Goal: Task Accomplishment & Management: Complete application form

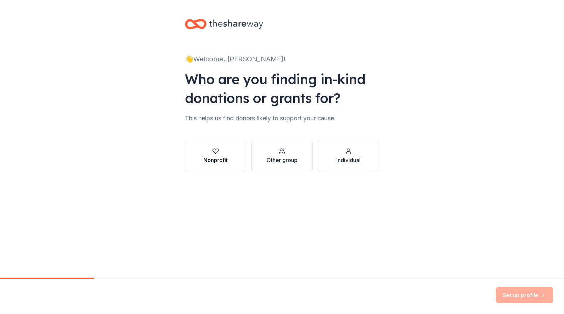
click at [233, 155] on button "Nonprofit" at bounding box center [215, 156] width 61 height 32
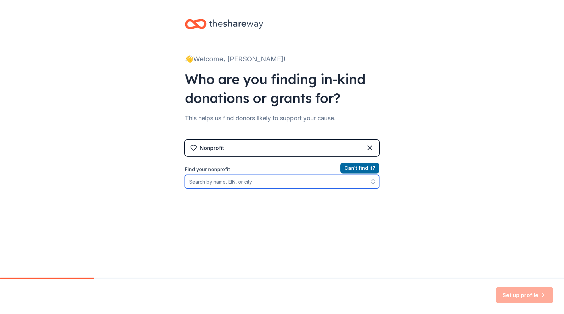
click at [228, 180] on input "Find your nonprofit" at bounding box center [282, 181] width 194 height 13
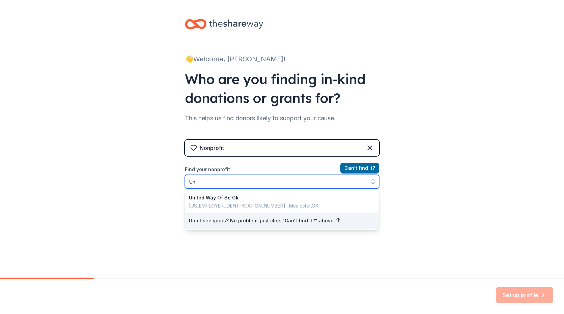
type input "U"
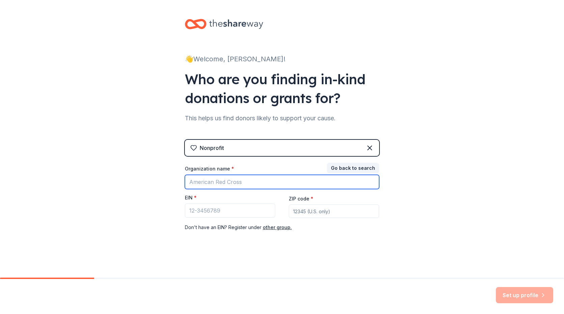
click at [218, 180] on input "Organization name *" at bounding box center [282, 182] width 194 height 14
drag, startPoint x: 303, startPoint y: 185, endPoint x: 270, endPoint y: 182, distance: 32.5
click at [270, 182] on input "Cameron University United Way Campaign" at bounding box center [282, 182] width 194 height 14
click at [290, 181] on input "Cameron University United Way" at bounding box center [282, 182] width 194 height 14
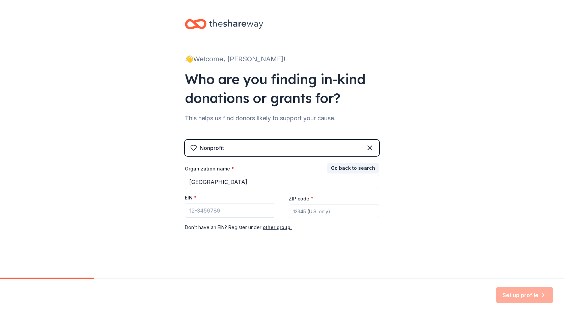
click at [450, 209] on div "👋 Welcome, Yosilin! Who are you finding in-kind donations or grants for? This h…" at bounding box center [282, 139] width 564 height 278
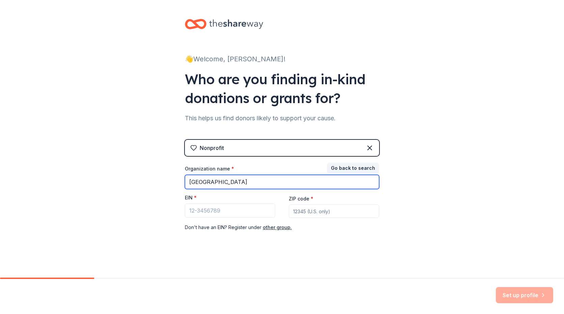
drag, startPoint x: 280, startPoint y: 182, endPoint x: 210, endPoint y: 185, distance: 69.8
click at [208, 185] on input "Cameron University United Way" at bounding box center [282, 182] width 194 height 14
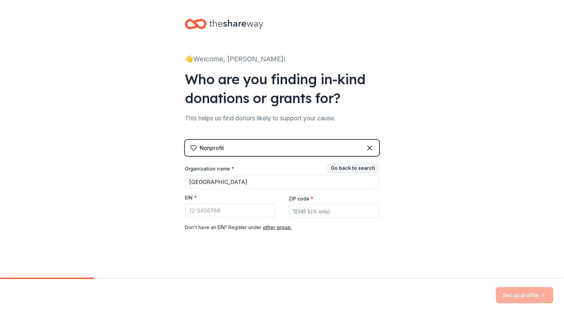
click at [415, 192] on div "👋 Welcome, Yosilin! Who are you finding in-kind donations or grants for? This h…" at bounding box center [282, 139] width 564 height 278
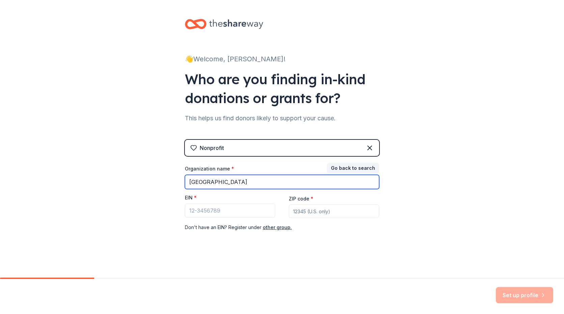
click at [241, 182] on input "Cameron University United Way" at bounding box center [282, 182] width 194 height 14
drag, startPoint x: 287, startPoint y: 183, endPoint x: 294, endPoint y: 184, distance: 6.9
click at [287, 183] on input "Cameron University United Way" at bounding box center [282, 182] width 194 height 14
drag, startPoint x: 302, startPoint y: 182, endPoint x: 223, endPoint y: 180, distance: 79.3
click at [223, 179] on input "Cameron University United Way" at bounding box center [282, 182] width 194 height 14
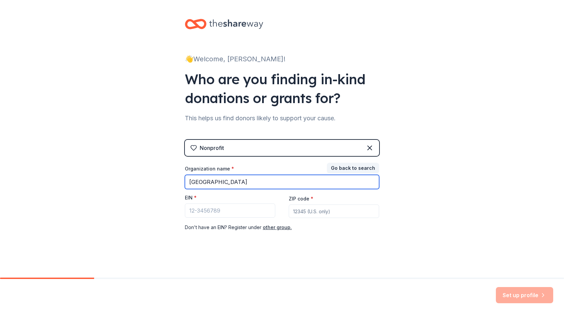
click at [276, 181] on input "Cameron University United Way" at bounding box center [282, 182] width 194 height 14
click at [270, 182] on input "Cameron University United Way" at bounding box center [282, 182] width 194 height 14
drag, startPoint x: 255, startPoint y: 185, endPoint x: 180, endPoint y: 188, distance: 74.6
click at [181, 187] on div "👋 Welcome, Yosilin! Who are you finding in-kind donations or grants for? This h…" at bounding box center [282, 139] width 216 height 278
type input "United Way of Southwest Oklahoma"
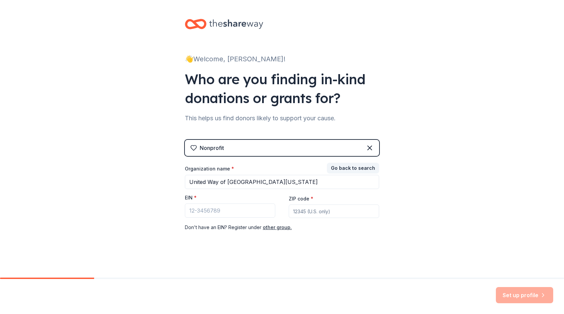
click at [436, 221] on div "👋 Welcome, Yosilin! Who are you finding in-kind donations or grants for? This h…" at bounding box center [282, 139] width 564 height 278
click at [308, 210] on input "ZIP code *" at bounding box center [334, 211] width 90 height 13
type input "73505"
click at [272, 257] on div "👋 Welcome, Yosilin! Who are you finding in-kind donations or grants for? This h…" at bounding box center [282, 139] width 216 height 278
click at [284, 228] on button "other group." at bounding box center [277, 228] width 29 height 8
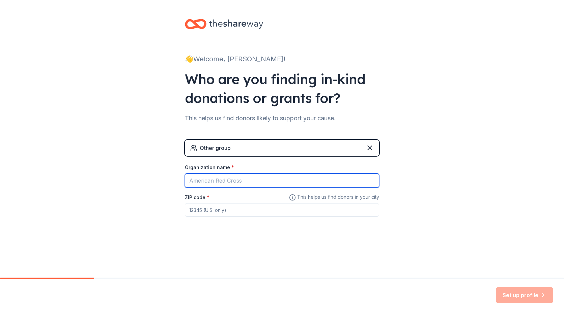
click at [237, 184] on input "Organization name *" at bounding box center [282, 181] width 194 height 14
type input "U"
type input "C"
type input "United Way Campaign - Cameron University"
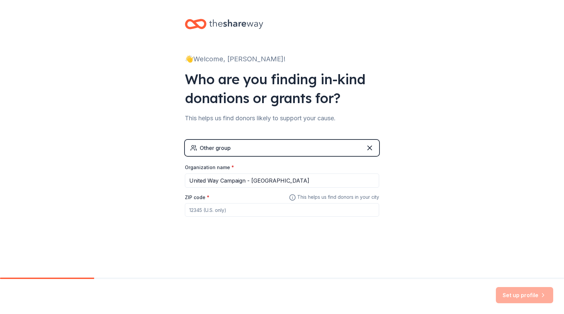
click at [212, 213] on input "ZIP code *" at bounding box center [282, 209] width 194 height 13
type input "73505"
click at [114, 270] on div "👋 Welcome, Yosilin! Who are you finding in-kind donations or grants for? This h…" at bounding box center [282, 139] width 564 height 278
click at [519, 297] on button "Set up profile" at bounding box center [524, 295] width 57 height 16
click at [518, 294] on div "Set up profile" at bounding box center [524, 295] width 57 height 16
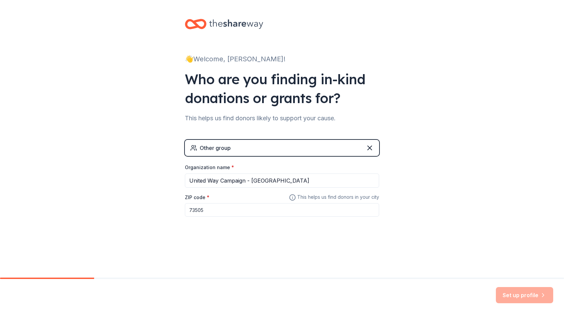
click at [325, 206] on input "73505" at bounding box center [282, 209] width 194 height 13
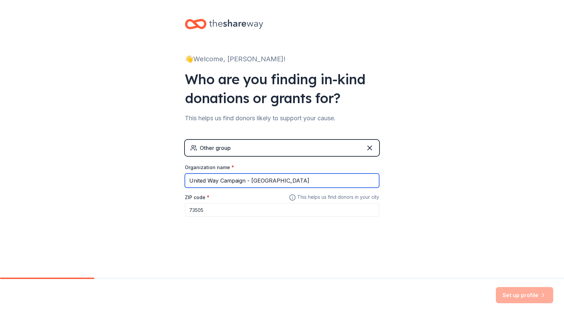
click at [314, 181] on input "United Way Campaign - Cameron University" at bounding box center [282, 181] width 194 height 14
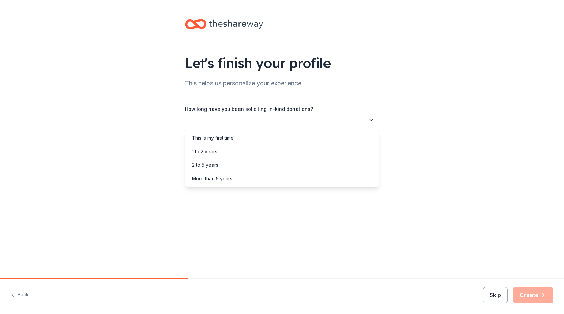
click at [242, 120] on button "button" at bounding box center [282, 120] width 194 height 14
click at [237, 140] on div "This is my first time!" at bounding box center [281, 138] width 191 height 13
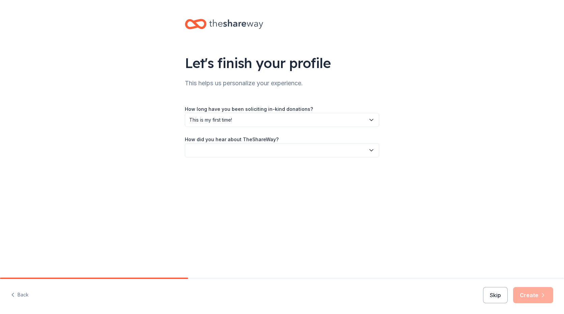
click at [243, 152] on button "button" at bounding box center [282, 150] width 194 height 14
click at [233, 182] on div "Online search" at bounding box center [281, 181] width 191 height 13
click at [528, 291] on button "Create" at bounding box center [533, 295] width 40 height 16
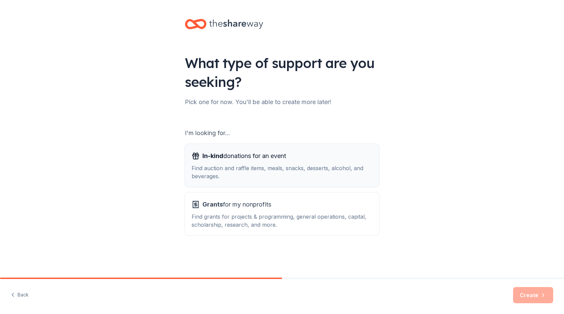
click at [240, 178] on div "Find auction and raffle items, meals, snacks, desserts, alcohol, and beverages." at bounding box center [282, 172] width 181 height 16
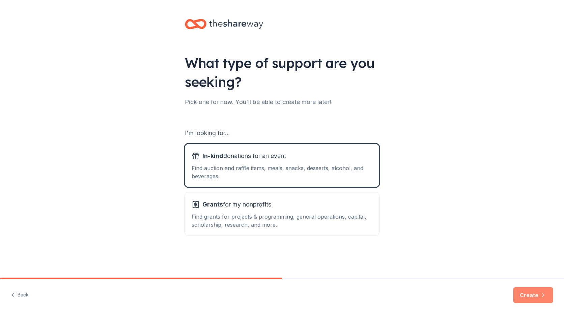
click at [534, 295] on button "Create" at bounding box center [533, 295] width 40 height 16
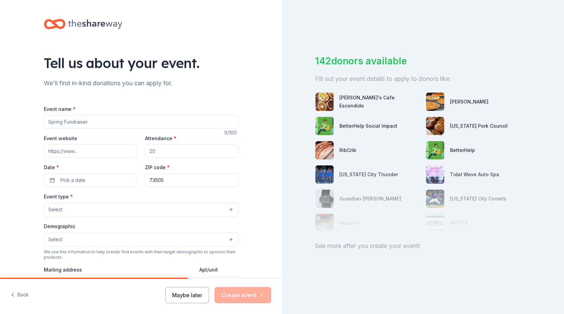
click at [91, 122] on input "Event name *" at bounding box center [141, 121] width 194 height 13
click at [88, 119] on input "Event name *" at bounding box center [141, 121] width 194 height 13
click at [136, 121] on input "Event name *" at bounding box center [141, 121] width 194 height 13
type input "Silent Auction"
click at [87, 150] on input "Event website" at bounding box center [90, 150] width 93 height 13
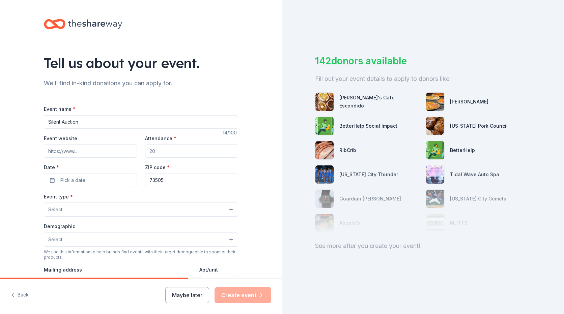
click at [153, 149] on input "Attendance *" at bounding box center [191, 150] width 93 height 13
drag, startPoint x: 160, startPoint y: 150, endPoint x: 136, endPoint y: 151, distance: 24.0
click at [136, 151] on div "Event website Attendance * Date * Pick a date ZIP code * 73505" at bounding box center [141, 160] width 194 height 53
type input "150"
click at [87, 180] on button "Pick a date" at bounding box center [90, 180] width 93 height 13
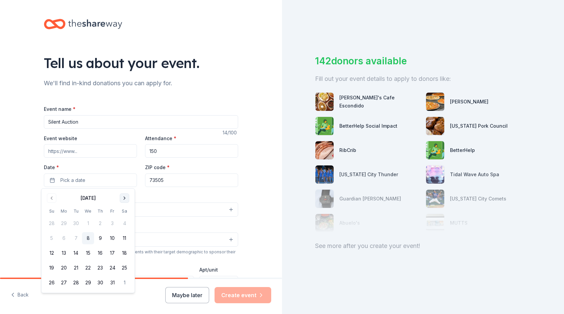
click at [123, 197] on button "Go to next month" at bounding box center [124, 198] width 9 height 9
click at [101, 251] on button "13" at bounding box center [100, 253] width 12 height 12
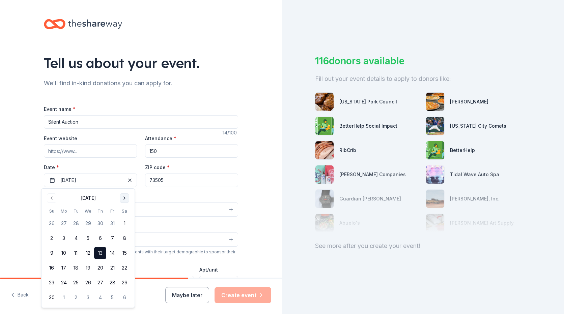
click at [123, 199] on button "Go to next month" at bounding box center [124, 198] width 9 height 9
click at [52, 200] on button "Go to previous month" at bounding box center [51, 198] width 9 height 9
click at [114, 268] on button "21" at bounding box center [112, 268] width 12 height 12
click at [125, 200] on button "Go to next month" at bounding box center [124, 198] width 9 height 9
click at [111, 252] on button "19" at bounding box center [112, 253] width 12 height 12
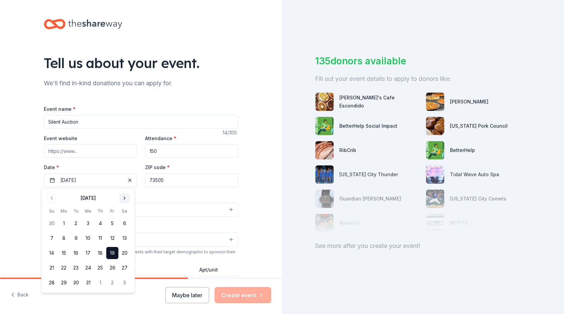
click at [124, 199] on button "Go to next month" at bounding box center [124, 198] width 9 height 9
click at [113, 269] on button "23" at bounding box center [112, 268] width 12 height 12
click at [17, 201] on div "Tell us about your event. We'll find in-kind donations you can apply for. Event…" at bounding box center [141, 224] width 282 height 449
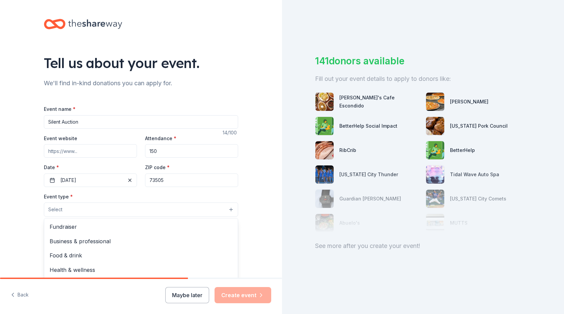
click at [76, 207] on button "Select" at bounding box center [141, 210] width 194 height 14
click at [68, 230] on span "Fundraiser" at bounding box center [141, 227] width 183 height 9
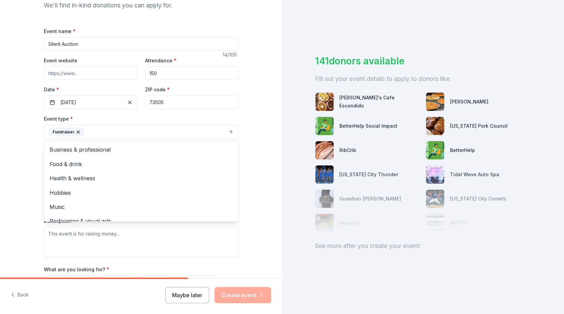
scroll to position [67, 0]
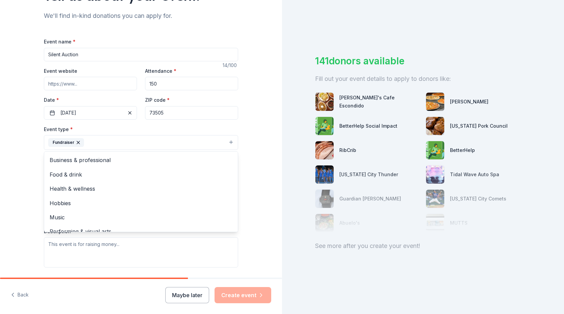
click at [26, 188] on div "Tell us about your event. We'll find in-kind donations you can apply for. Event…" at bounding box center [141, 158] width 282 height 450
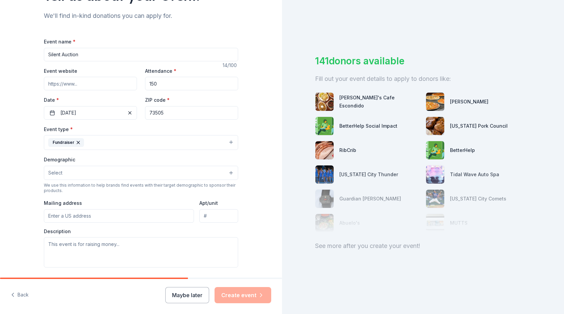
click at [90, 143] on button "Fundraiser" at bounding box center [141, 142] width 194 height 15
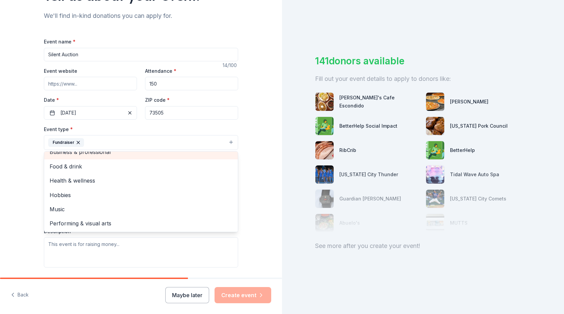
scroll to position [1, 0]
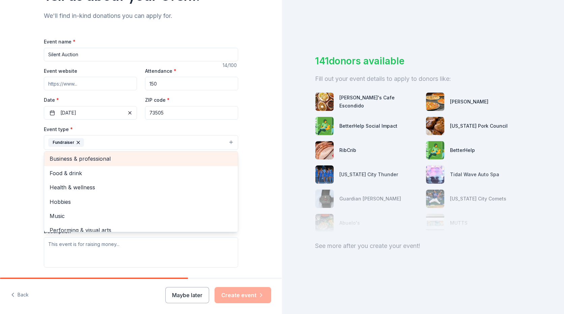
click at [108, 153] on div "Business & professional" at bounding box center [141, 159] width 194 height 14
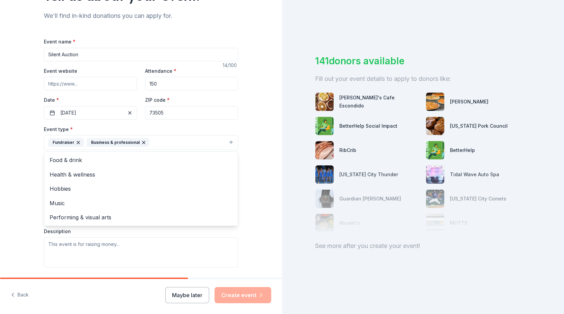
click at [15, 182] on div "Tell us about your event. We'll find in-kind donations you can apply for. Event…" at bounding box center [141, 158] width 282 height 450
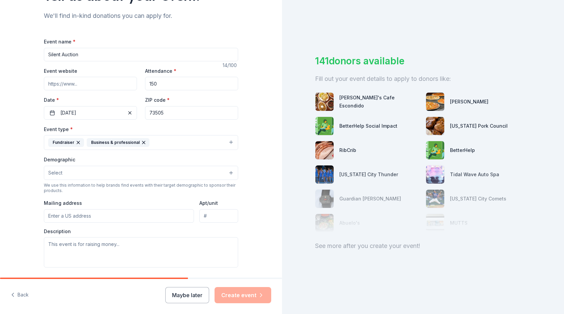
click at [60, 174] on button "Select" at bounding box center [141, 173] width 194 height 14
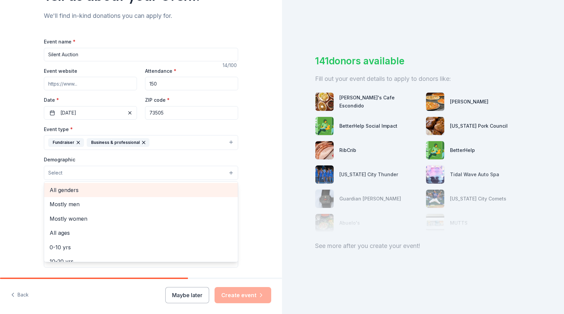
click at [76, 191] on span "All genders" at bounding box center [141, 190] width 183 height 9
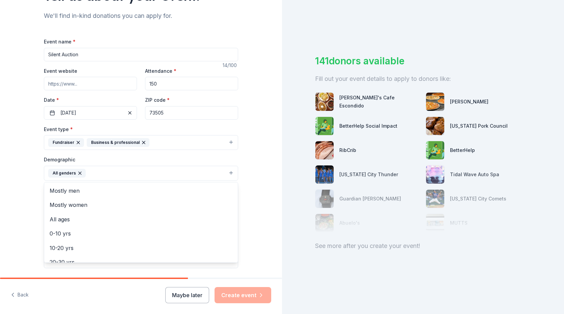
click at [20, 209] on div "Tell us about your event. We'll find in-kind donations you can apply for. Event…" at bounding box center [141, 158] width 282 height 450
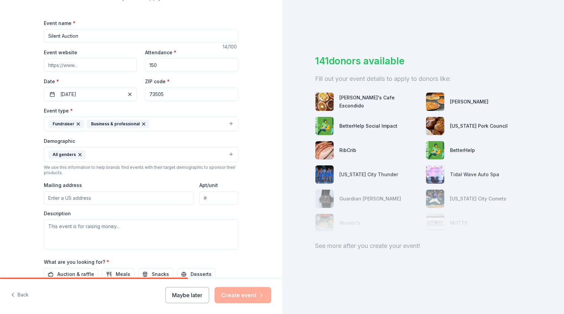
scroll to position [101, 0]
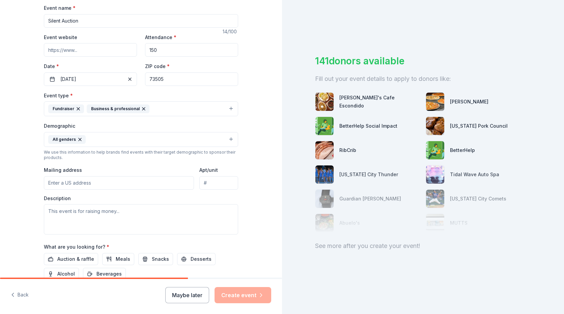
click at [104, 138] on button "All genders" at bounding box center [141, 139] width 194 height 15
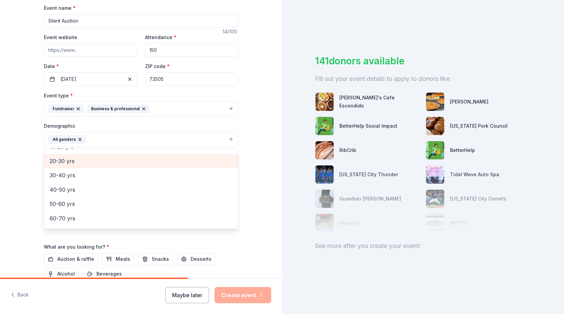
scroll to position [34, 0]
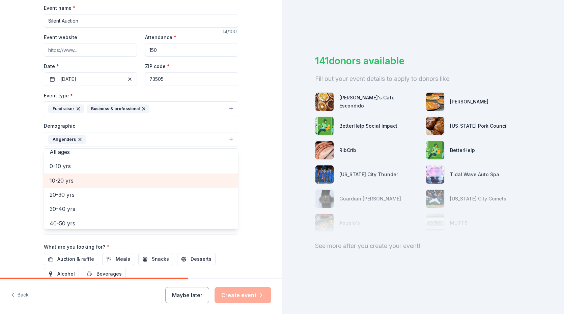
click at [78, 180] on span "10-20 yrs" at bounding box center [141, 180] width 183 height 9
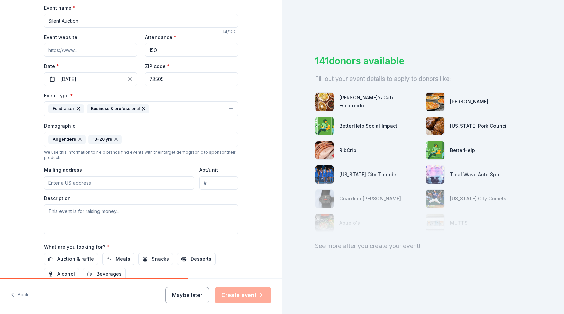
click at [114, 137] on icon "button" at bounding box center [115, 139] width 5 height 5
click at [94, 141] on button "All genders" at bounding box center [141, 139] width 194 height 15
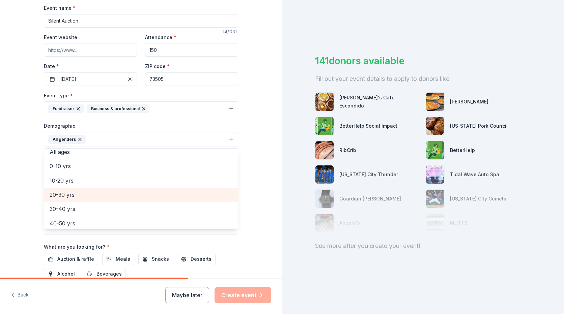
click at [81, 197] on span "20-30 yrs" at bounding box center [141, 195] width 183 height 9
click at [76, 194] on span "30-40 yrs" at bounding box center [141, 195] width 183 height 9
click at [77, 197] on span "40-50 yrs" at bounding box center [141, 195] width 183 height 9
click at [80, 198] on span "50-60 yrs" at bounding box center [141, 195] width 183 height 9
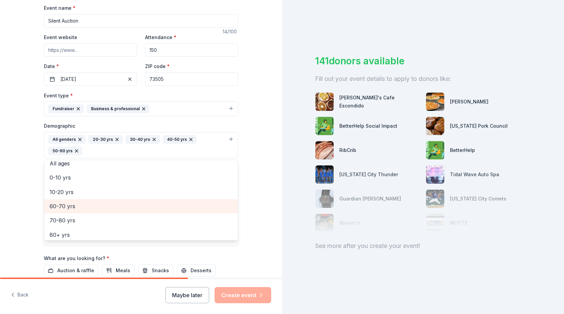
click at [76, 208] on span "60-70 yrs" at bounding box center [141, 206] width 183 height 9
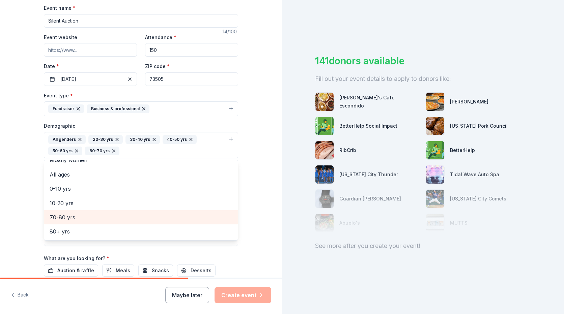
click at [76, 220] on span "70-80 yrs" at bounding box center [141, 217] width 183 height 9
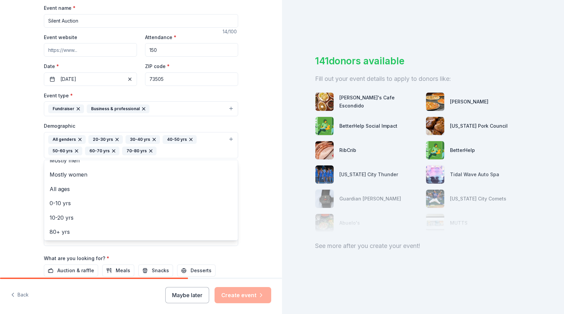
click at [20, 209] on div "Tell us about your event. We'll find in-kind donations you can apply for. Event…" at bounding box center [141, 130] width 282 height 462
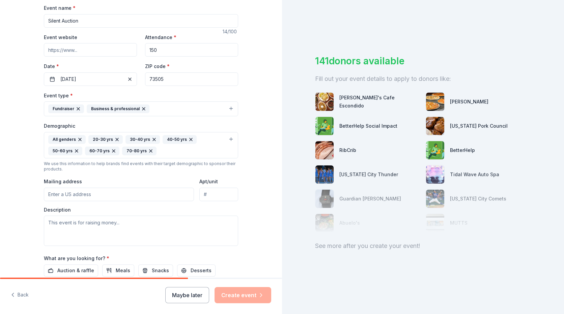
click at [100, 192] on input "Mailing address" at bounding box center [119, 194] width 150 height 13
type input "502 Southwest University Drive"
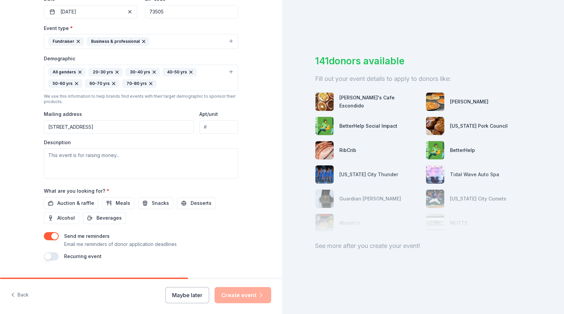
scroll to position [184, 0]
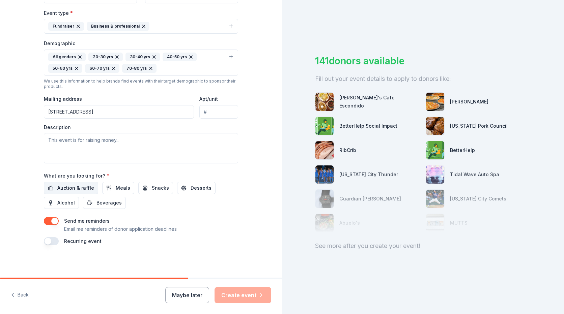
click at [85, 187] on span "Auction & raffle" at bounding box center [75, 188] width 37 height 8
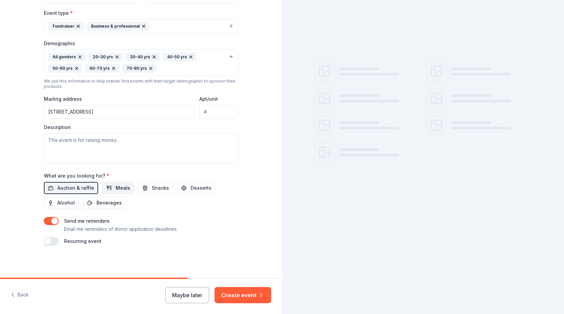
click at [119, 187] on span "Meals" at bounding box center [123, 188] width 15 height 8
click at [152, 189] on span "Snacks" at bounding box center [160, 188] width 17 height 8
click at [191, 186] on span "Desserts" at bounding box center [201, 188] width 21 height 8
click at [96, 203] on span "Beverages" at bounding box center [108, 203] width 25 height 8
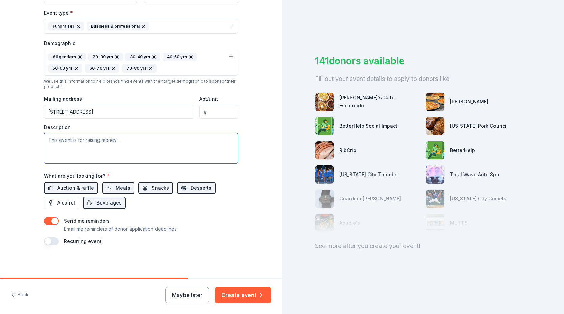
paste textarea "The United Way Campaign brings people together to create lasting change in our …"
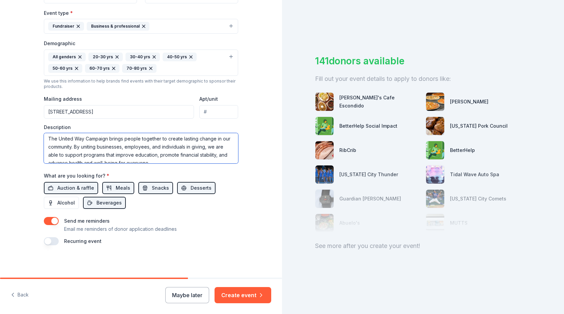
scroll to position [0, 0]
type textarea "The United Way Campaign brings people together to create lasting change in our …"
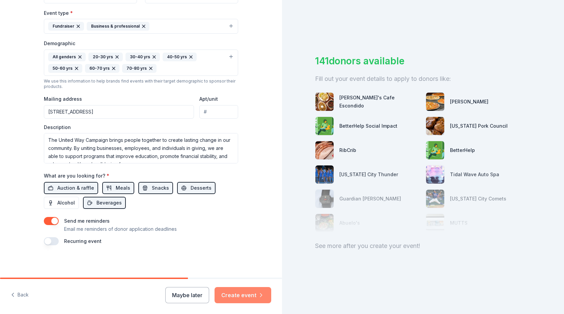
click at [241, 296] on button "Create event" at bounding box center [242, 295] width 57 height 16
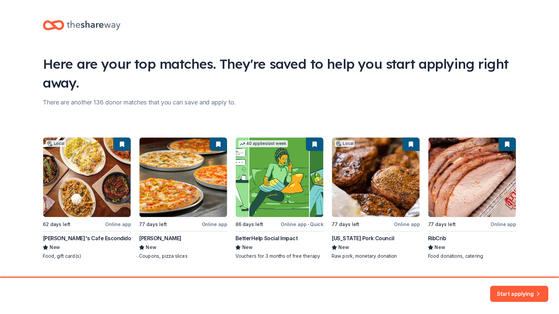
scroll to position [15, 0]
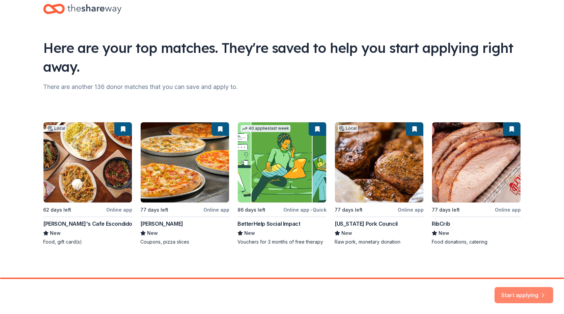
click at [527, 295] on button "Start applying" at bounding box center [523, 291] width 59 height 16
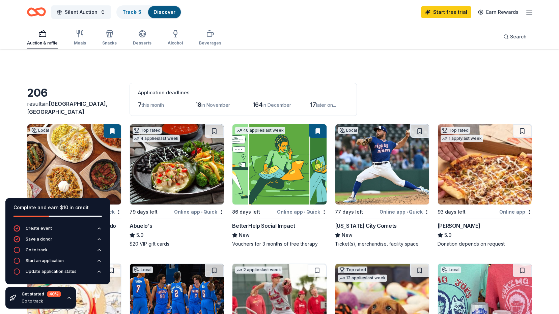
scroll to position [34, 0]
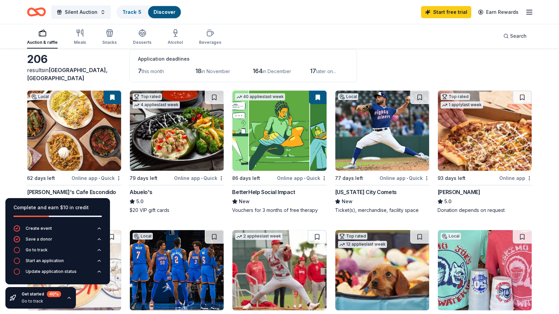
click at [85, 143] on img at bounding box center [74, 131] width 94 height 80
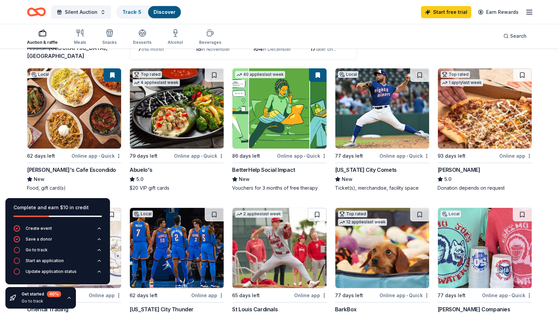
scroll to position [67, 0]
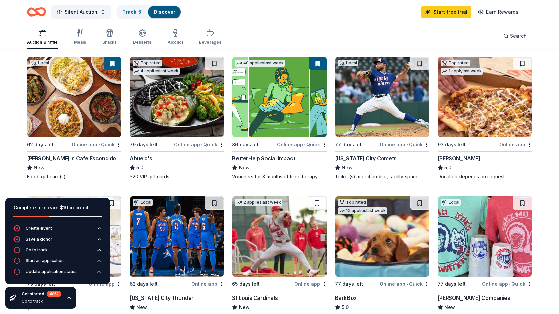
click at [462, 116] on img at bounding box center [485, 97] width 94 height 80
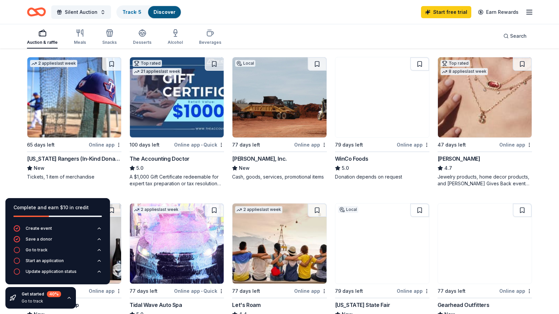
scroll to position [337, 0]
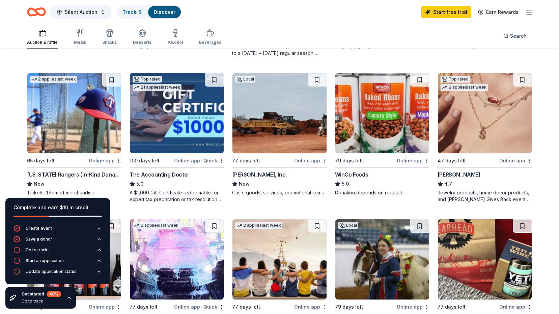
click at [510, 126] on img at bounding box center [485, 113] width 94 height 80
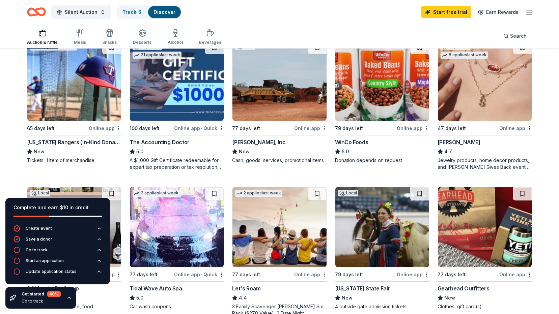
scroll to position [371, 0]
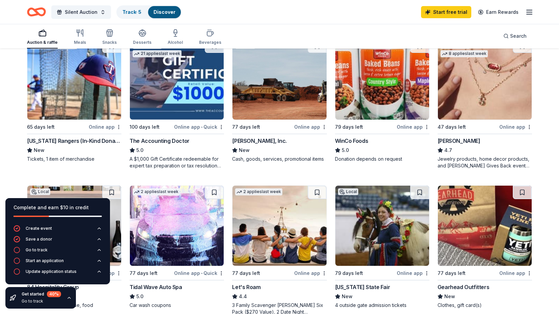
click at [388, 103] on img at bounding box center [382, 79] width 94 height 80
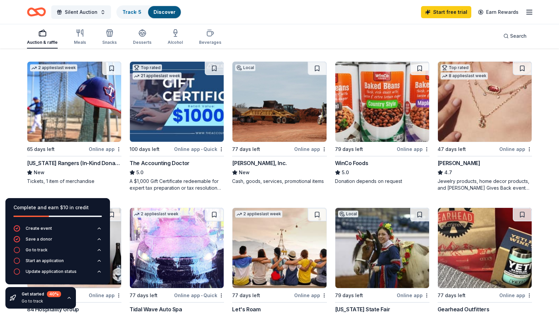
scroll to position [337, 0]
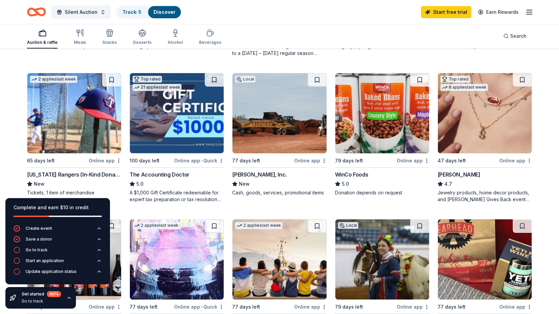
click at [270, 125] on img at bounding box center [279, 113] width 94 height 80
click at [65, 137] on img at bounding box center [74, 113] width 94 height 80
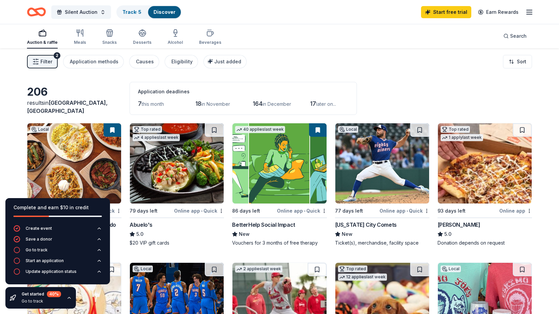
scroll to position [0, 0]
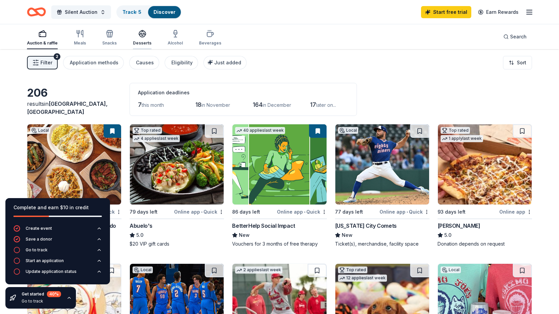
click at [140, 37] on icon "button" at bounding box center [142, 34] width 8 height 8
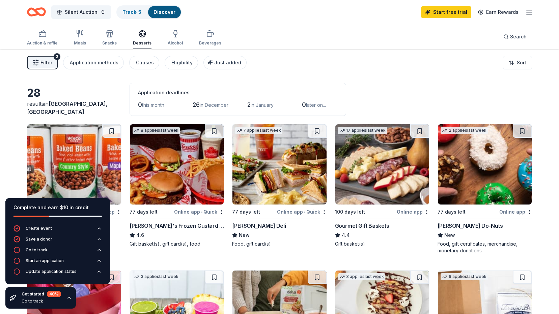
click at [193, 161] on img at bounding box center [177, 164] width 94 height 80
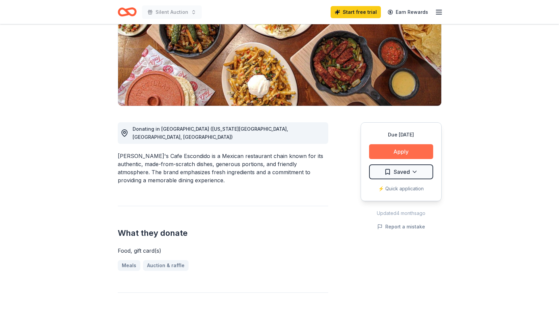
scroll to position [135, 0]
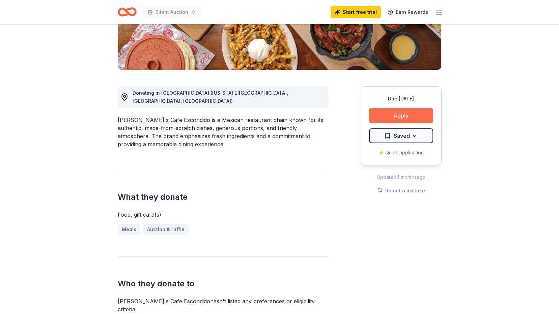
click at [406, 116] on button "Apply" at bounding box center [401, 115] width 64 height 15
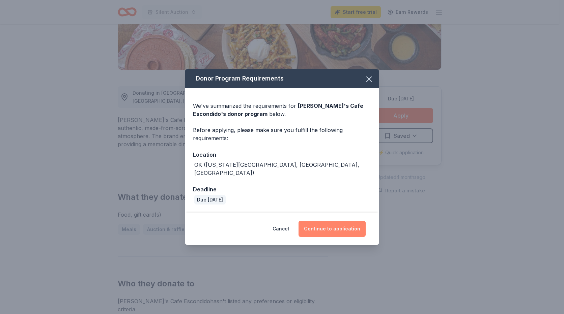
click at [335, 224] on button "Continue to application" at bounding box center [331, 229] width 67 height 16
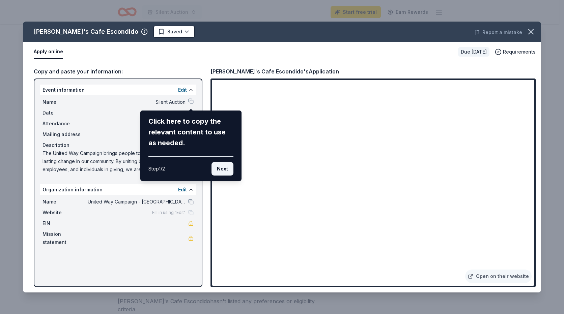
click at [222, 167] on button "Next" at bounding box center [222, 168] width 22 height 13
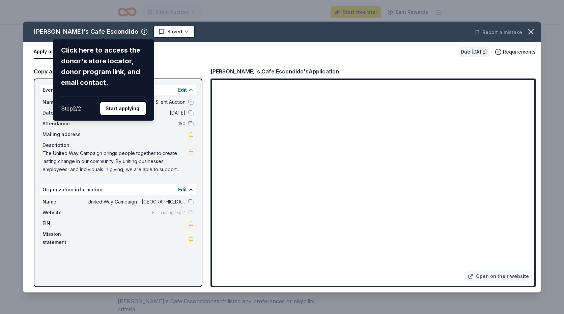
drag, startPoint x: 120, startPoint y: 105, endPoint x: 168, endPoint y: 110, distance: 47.8
click at [120, 106] on button "Start applying!" at bounding box center [123, 108] width 46 height 13
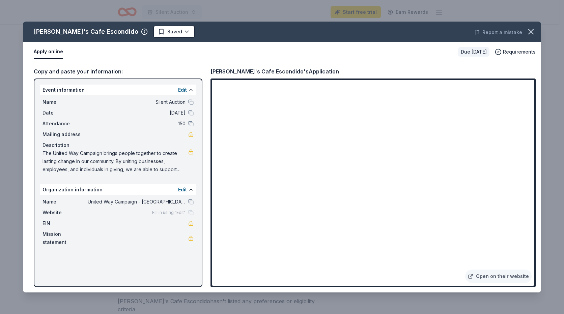
drag, startPoint x: 532, startPoint y: 118, endPoint x: 536, endPoint y: 145, distance: 27.6
click at [536, 145] on div "Ted's Cafe Escondido Saved Report a mistake Apply online Due in 62 days Require…" at bounding box center [282, 157] width 518 height 271
drag, startPoint x: 532, startPoint y: 126, endPoint x: 494, endPoint y: 211, distance: 92.2
click at [520, 202] on div "Ted's Cafe Escondido Saved Report a mistake Apply online Due in 62 days Require…" at bounding box center [282, 157] width 518 height 271
click at [55, 157] on span "The United Way Campaign brings people together to create lasting change in our …" at bounding box center [115, 161] width 146 height 24
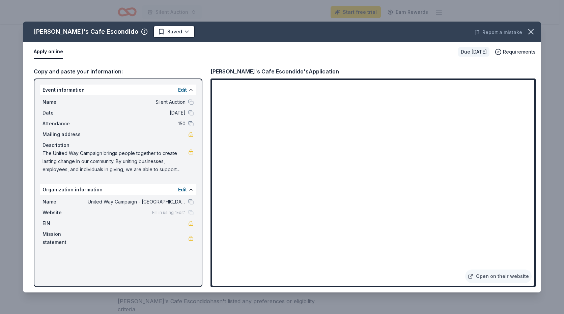
drag, startPoint x: 42, startPoint y: 153, endPoint x: 57, endPoint y: 157, distance: 15.9
click at [57, 157] on div "Name Silent Auction Date 01/23/26 Attendance 150 Mailing address Description Th…" at bounding box center [118, 135] width 156 height 81
click at [528, 32] on icon "button" at bounding box center [530, 31] width 9 height 9
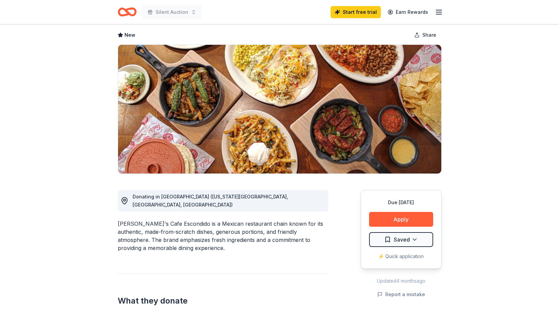
scroll to position [0, 0]
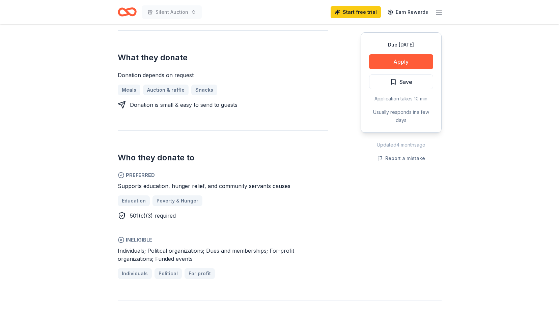
scroll to position [304, 0]
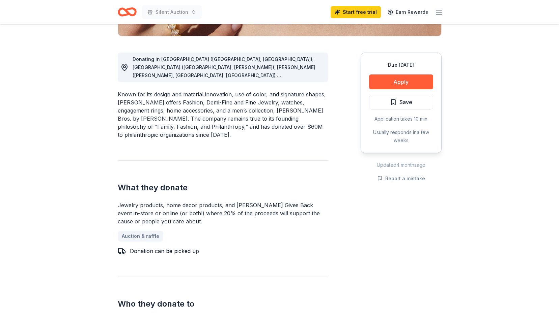
scroll to position [202, 0]
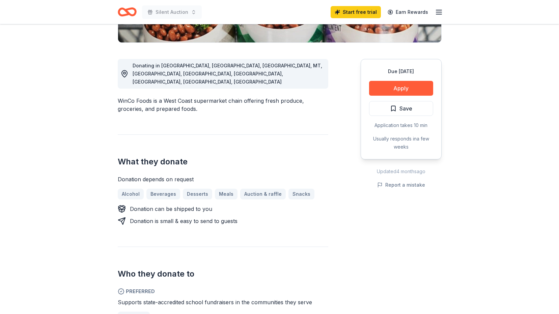
scroll to position [169, 0]
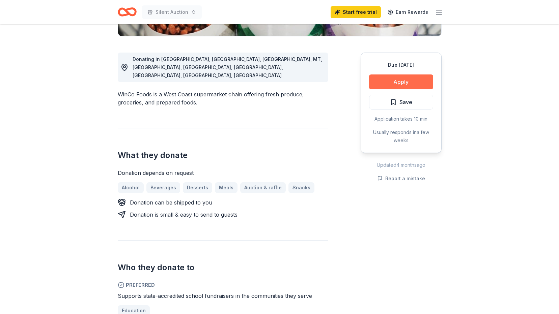
click at [403, 80] on button "Apply" at bounding box center [401, 82] width 64 height 15
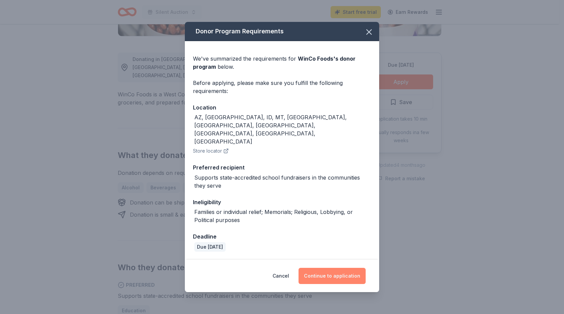
click at [340, 268] on button "Continue to application" at bounding box center [331, 276] width 67 height 16
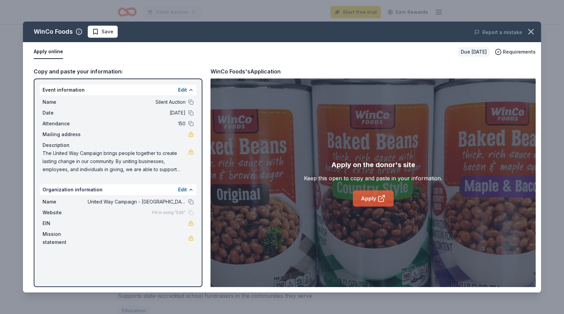
click at [364, 197] on link "Apply" at bounding box center [373, 199] width 41 height 16
click at [532, 34] on icon "button" at bounding box center [530, 31] width 9 height 9
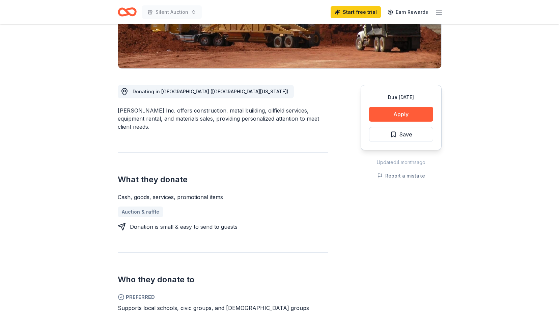
scroll to position [135, 0]
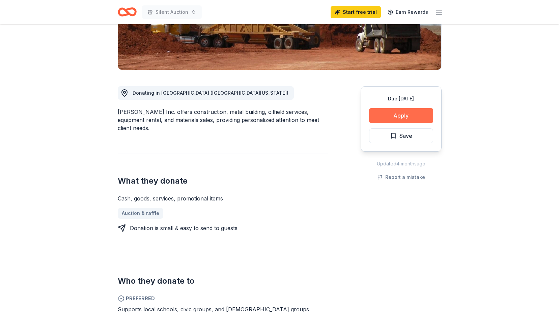
click at [410, 117] on button "Apply" at bounding box center [401, 115] width 64 height 15
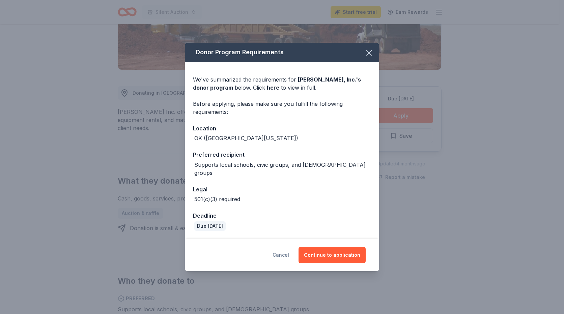
click at [285, 251] on button "Cancel" at bounding box center [280, 255] width 17 height 16
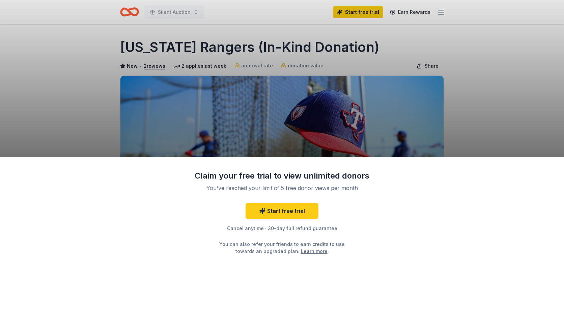
click at [98, 126] on div "Claim your free trial to view unlimited donors You've reached your limit of 5 f…" at bounding box center [282, 157] width 564 height 314
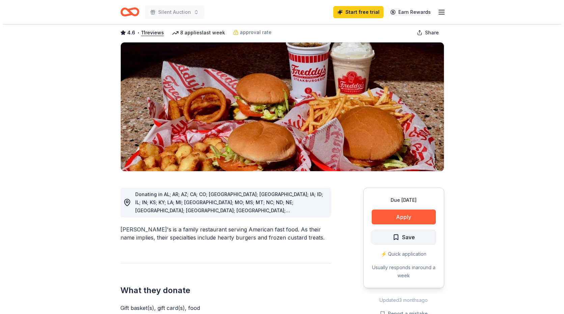
scroll to position [67, 0]
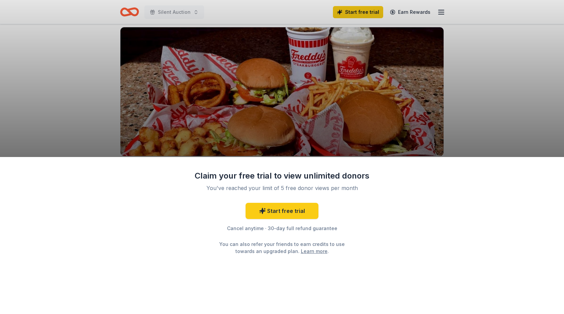
click at [488, 123] on div "Claim your free trial to view unlimited donors You've reached your limit of 5 f…" at bounding box center [282, 157] width 564 height 314
click at [281, 209] on link "Start free trial" at bounding box center [281, 211] width 73 height 16
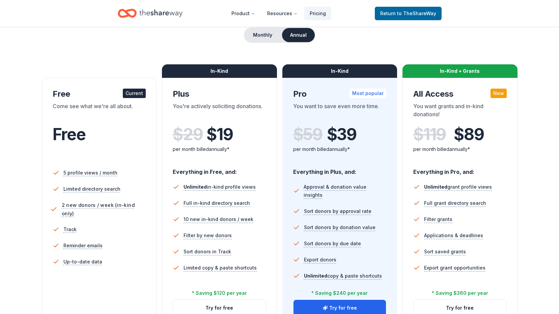
scroll to position [67, 0]
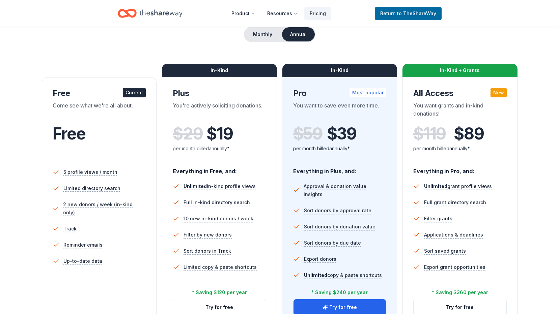
click at [83, 134] on span "Free" at bounding box center [69, 134] width 33 height 20
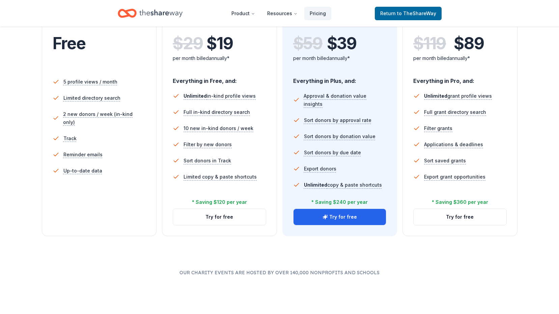
scroll to position [169, 0]
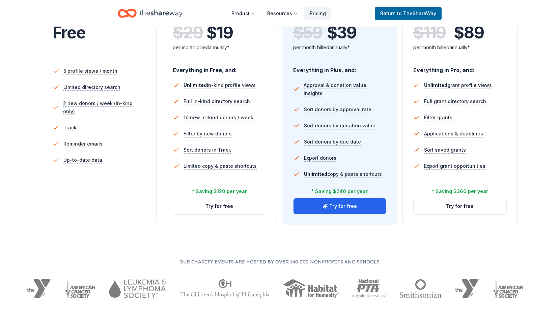
click at [78, 158] on li "Up-to-date data" at bounding box center [99, 160] width 93 height 16
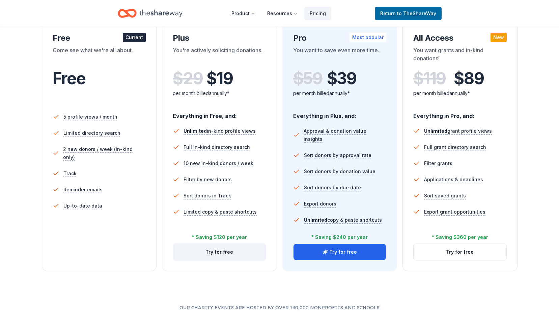
scroll to position [101, 0]
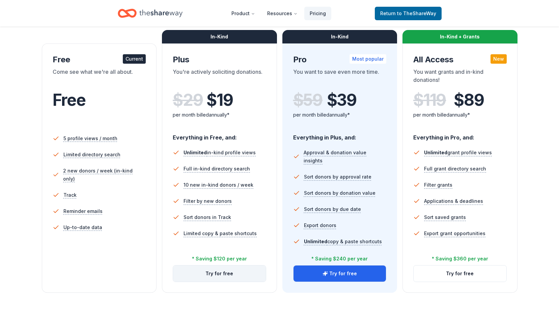
click at [214, 274] on button "Try for free" at bounding box center [219, 274] width 93 height 16
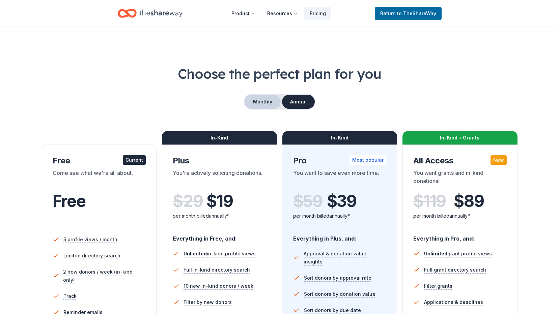
click at [258, 104] on button "Monthly" at bounding box center [262, 102] width 36 height 14
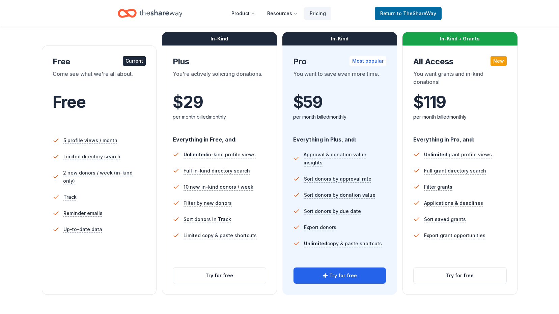
scroll to position [101, 0]
